Goal: Find specific page/section: Find specific page/section

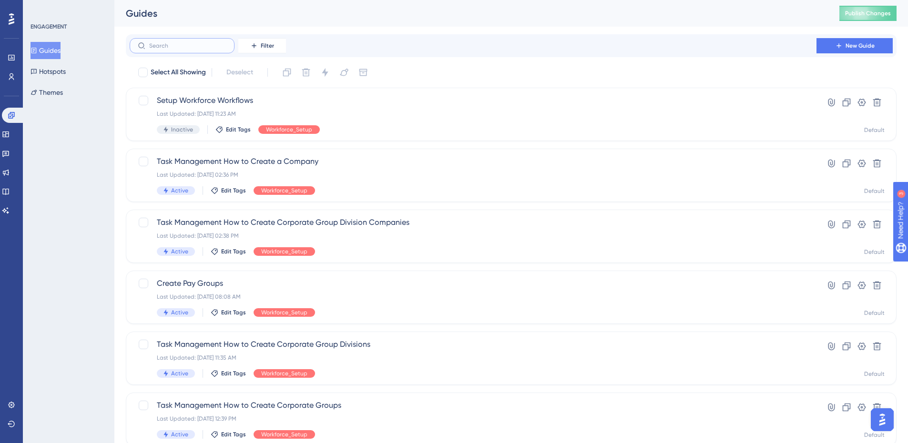
click at [210, 47] on input "text" at bounding box center [187, 45] width 77 height 7
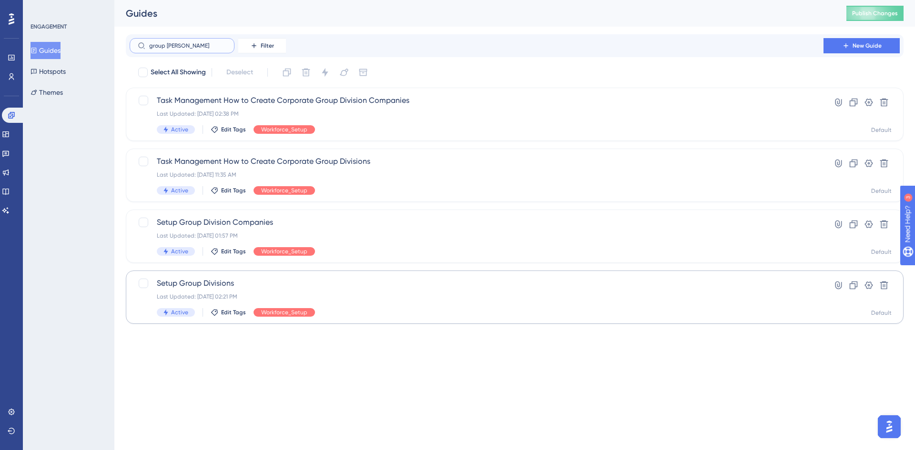
type input "group divis"
click at [206, 283] on span "Setup Group Divisions" at bounding box center [477, 283] width 640 height 11
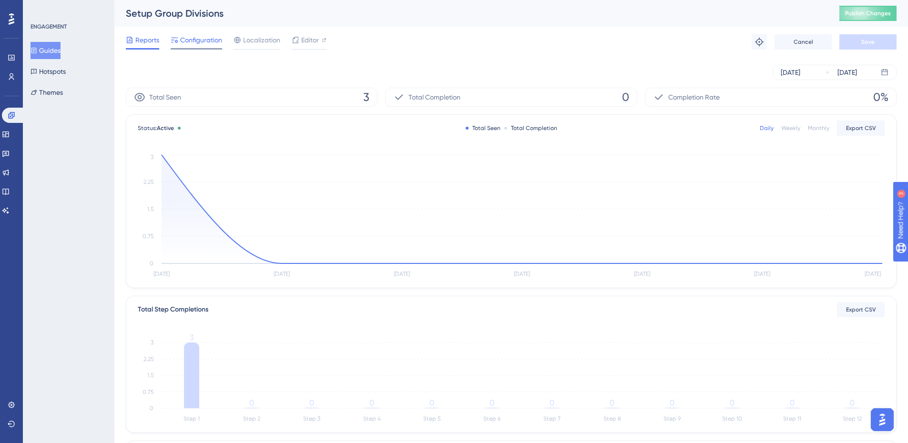
click at [208, 47] on div "Configuration" at bounding box center [196, 41] width 51 height 15
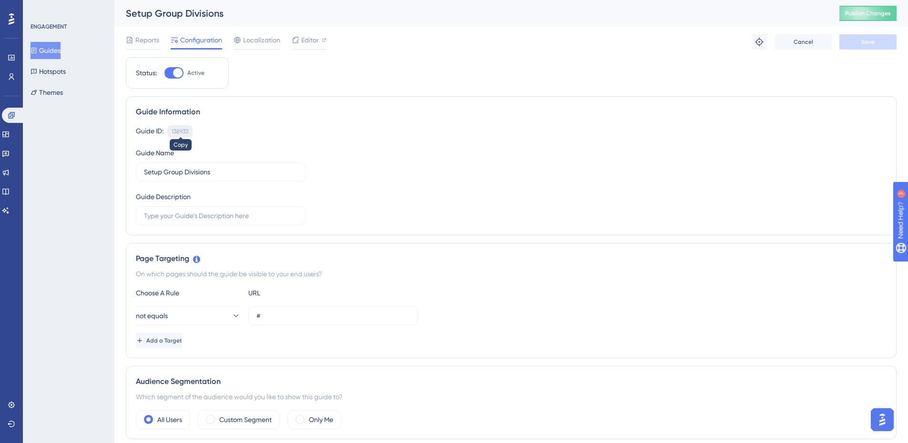
click at [183, 128] on div "138933" at bounding box center [180, 132] width 17 height 8
copy div "138933"
click at [315, 39] on span "Editor" at bounding box center [310, 39] width 18 height 11
click at [37, 51] on icon at bounding box center [33, 51] width 5 height 6
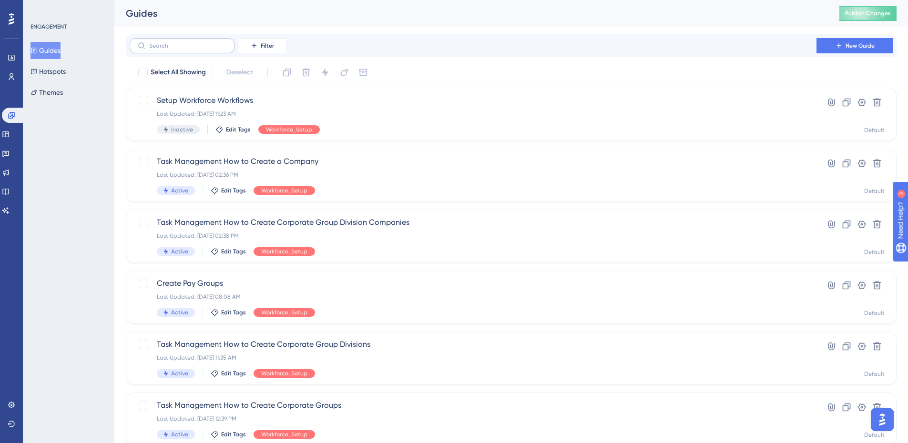
click at [179, 52] on label at bounding box center [182, 45] width 105 height 15
click at [179, 49] on input "text" at bounding box center [187, 45] width 77 height 7
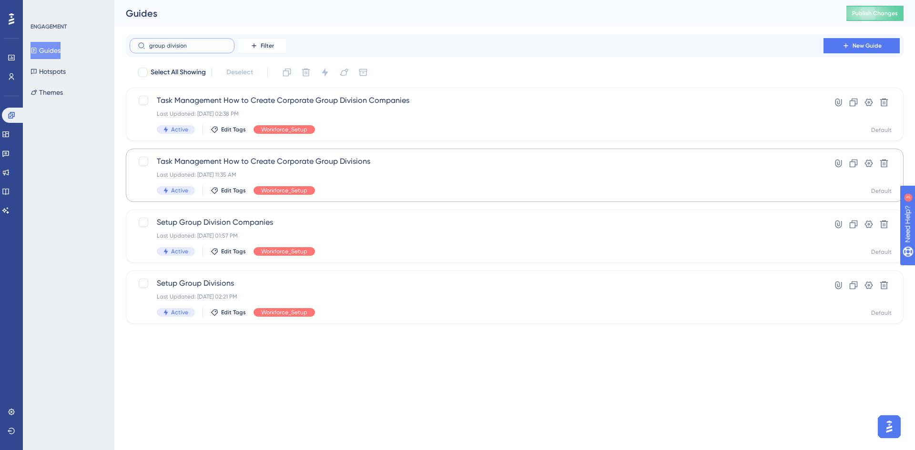
type input "group division"
click at [325, 161] on span "Task Management How to Create Corporate Group Divisions" at bounding box center [477, 161] width 640 height 11
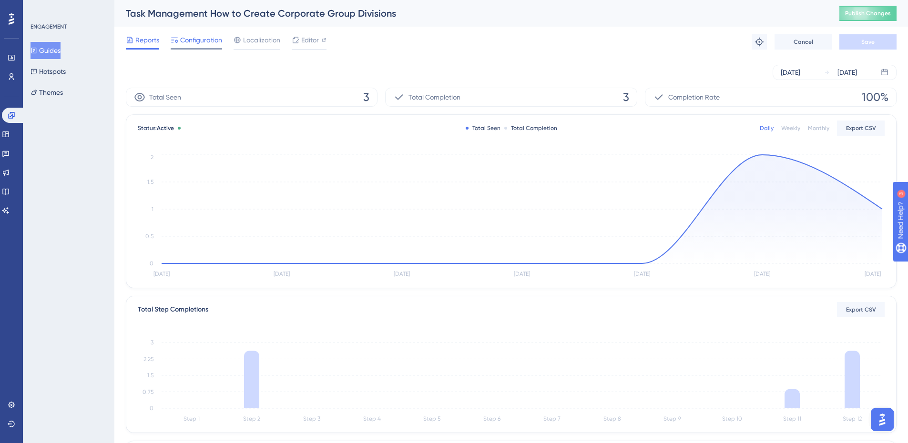
click at [196, 44] on span "Configuration" at bounding box center [201, 39] width 42 height 11
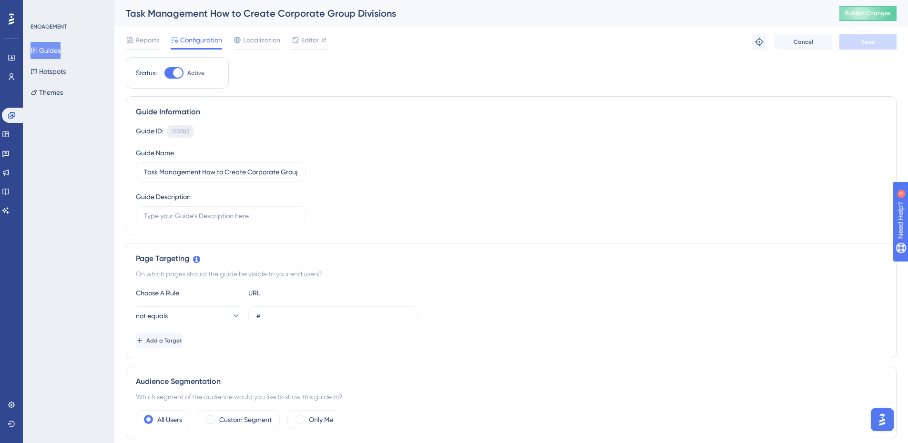
click at [184, 134] on div "150383" at bounding box center [181, 132] width 18 height 8
copy div "150383"
